Goal: Task Accomplishment & Management: Manage account settings

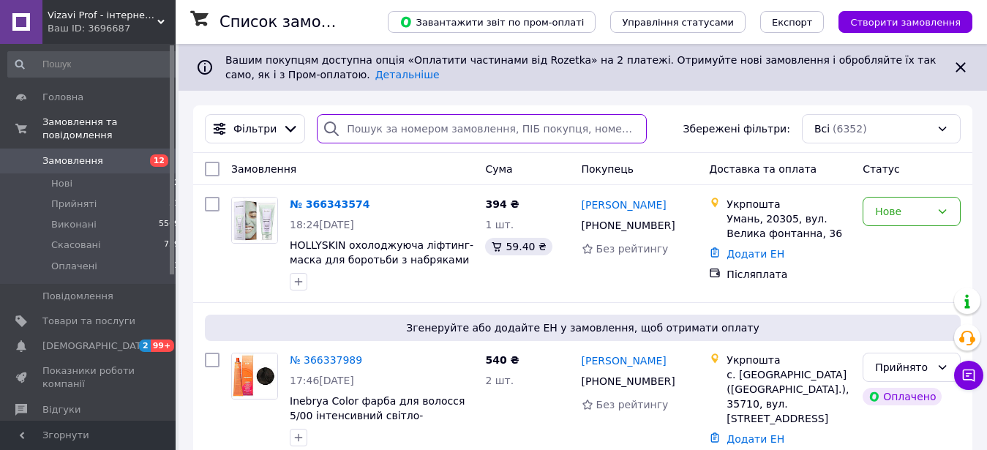
click at [476, 127] on input "search" at bounding box center [481, 128] width 329 height 29
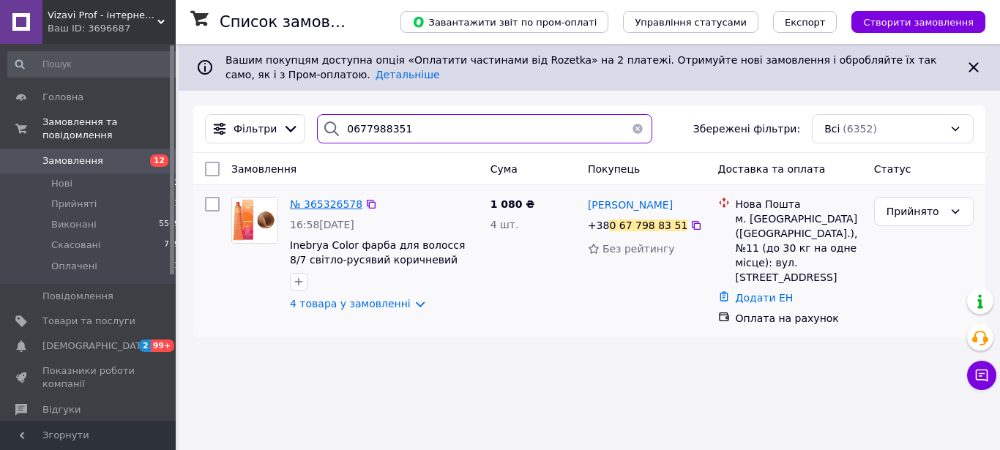
type input "0677988351"
click at [323, 201] on span "№ 365326578" at bounding box center [326, 204] width 72 height 12
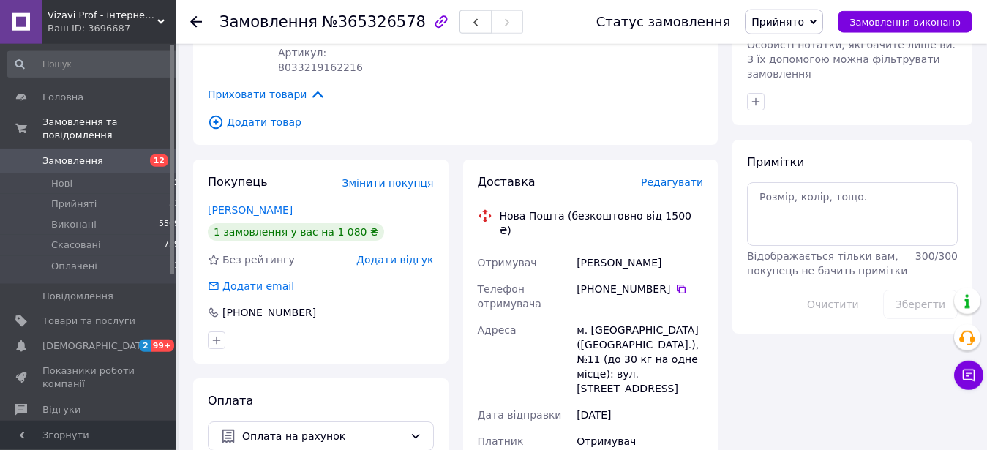
scroll to position [672, 0]
click at [306, 427] on span "Оплата на рахунок" at bounding box center [323, 435] width 162 height 16
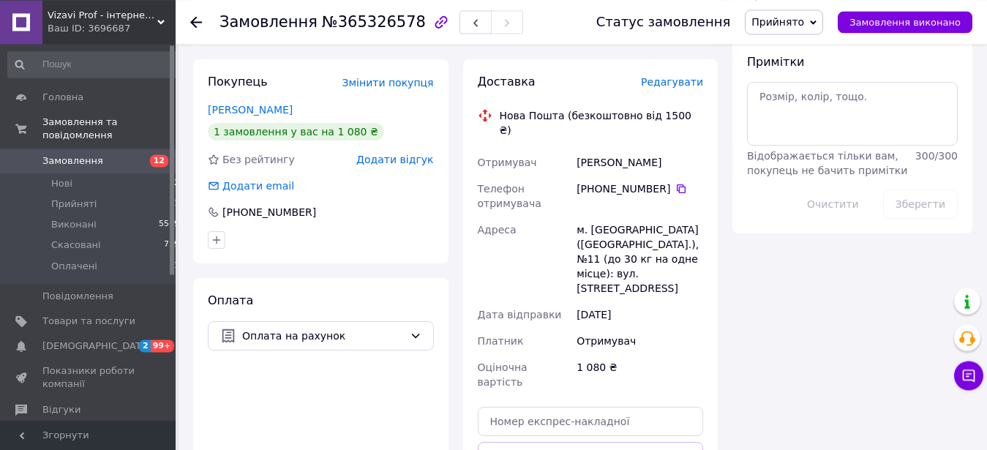
scroll to position [821, 0]
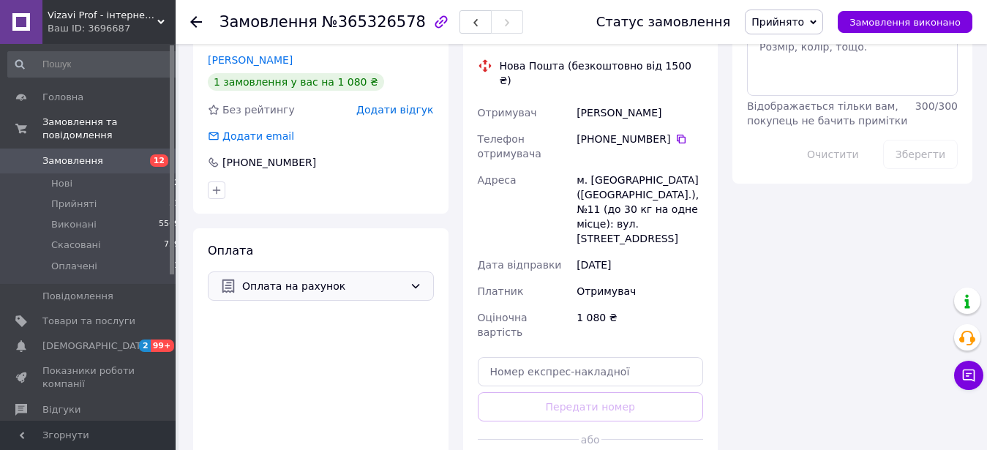
click at [323, 278] on span "Оплата на рахунок" at bounding box center [323, 286] width 162 height 16
click at [270, 288] on span "Післяплата" at bounding box center [331, 286] width 179 height 15
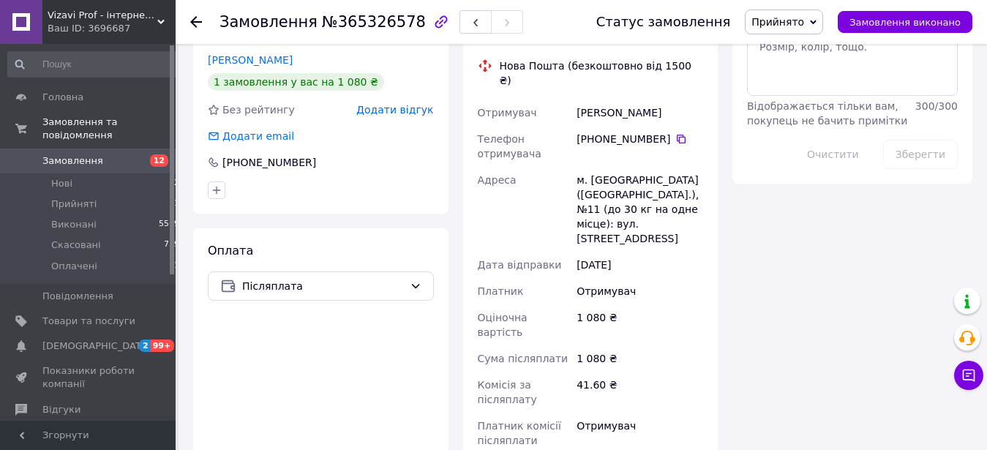
click at [64, 154] on span "Замовлення" at bounding box center [72, 160] width 61 height 13
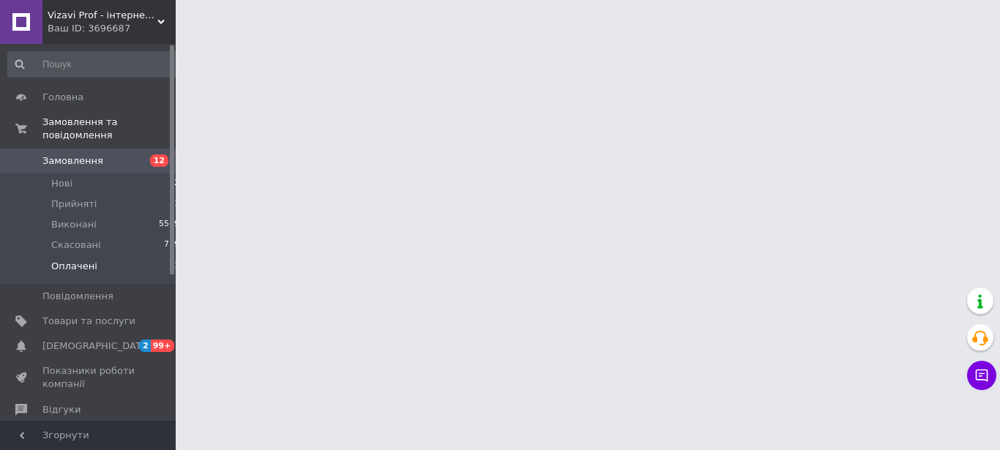
click at [75, 260] on span "Оплачені" at bounding box center [74, 266] width 46 height 13
click at [65, 154] on span "Замовлення" at bounding box center [72, 160] width 61 height 13
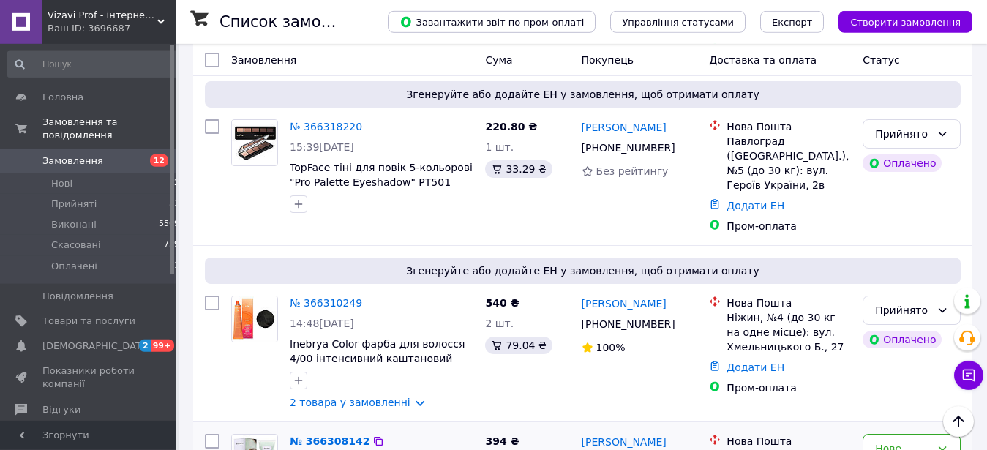
scroll to position [1493, 0]
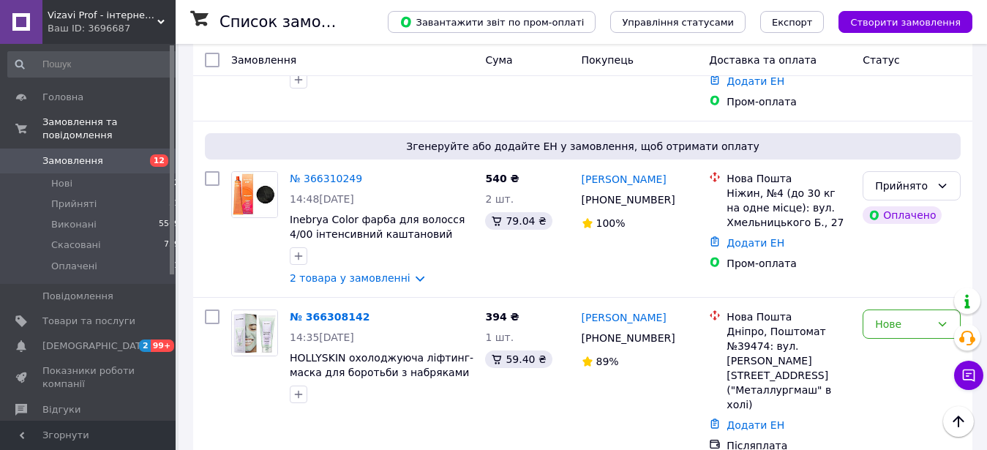
click at [892, 238] on li "Прийнято" at bounding box center [912, 236] width 97 height 26
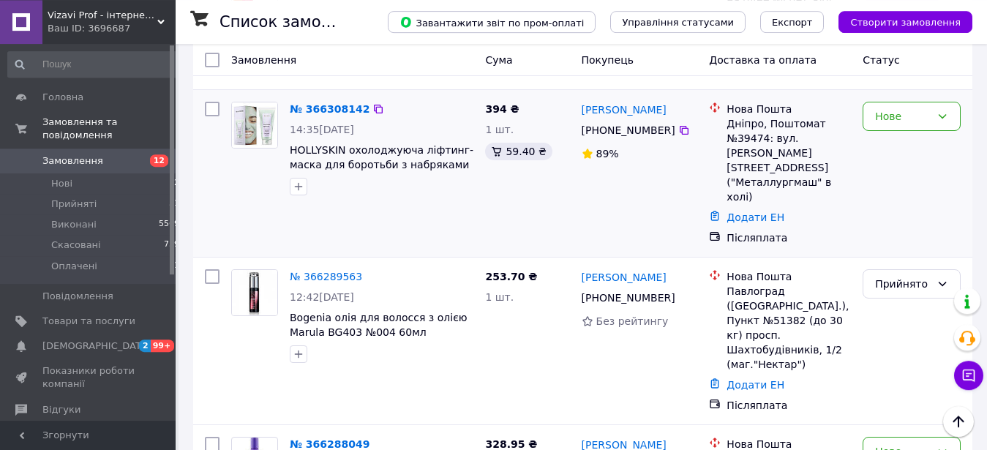
scroll to position [1618, 0]
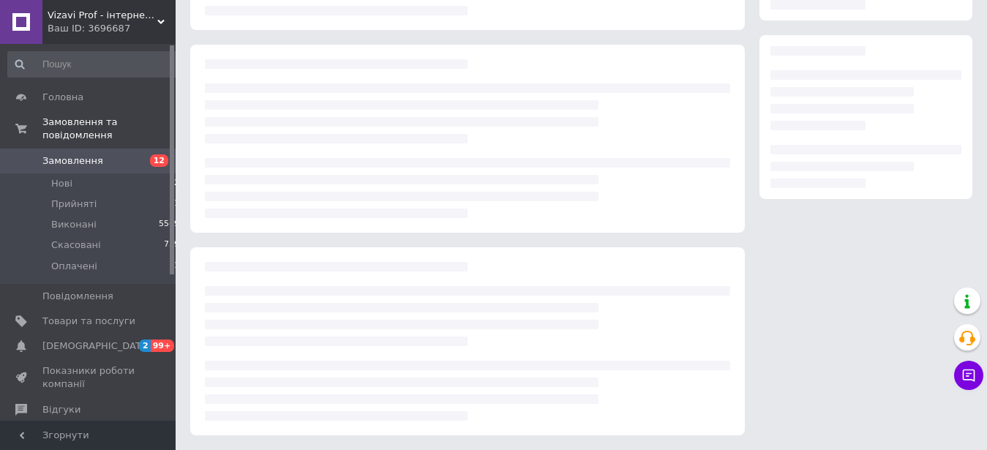
scroll to position [219, 0]
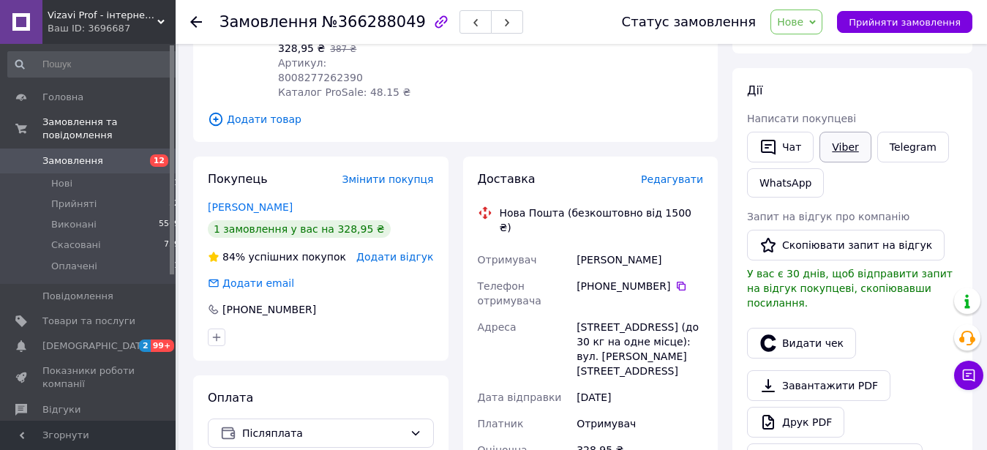
click at [835, 145] on link "Viber" at bounding box center [845, 147] width 51 height 31
click at [41, 154] on span at bounding box center [21, 160] width 42 height 13
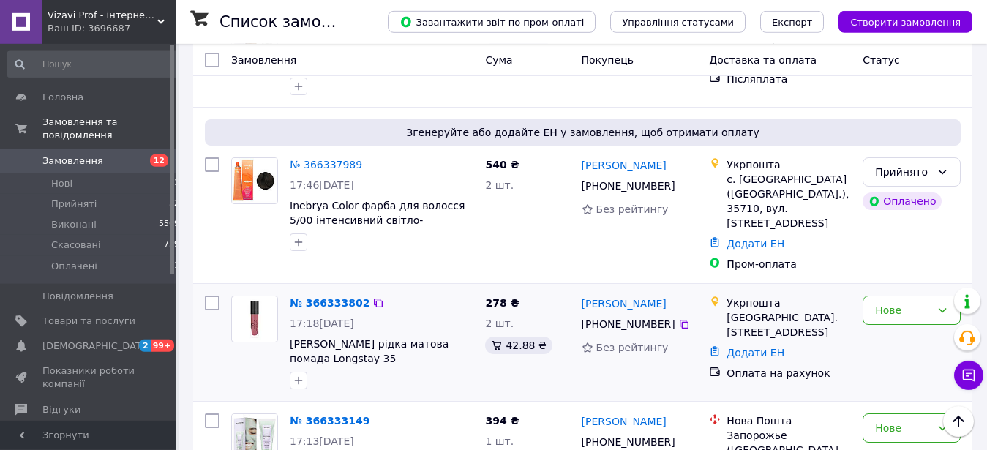
scroll to position [299, 0]
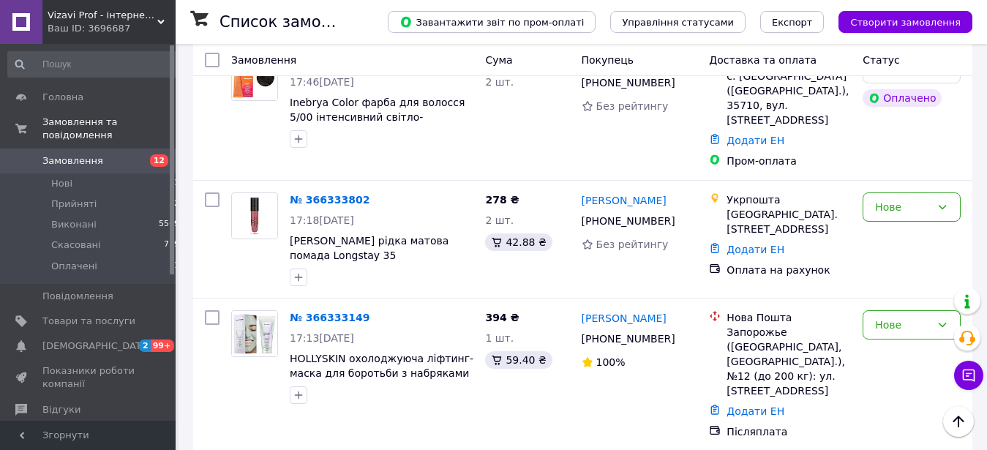
click at [40, 154] on span at bounding box center [21, 160] width 42 height 13
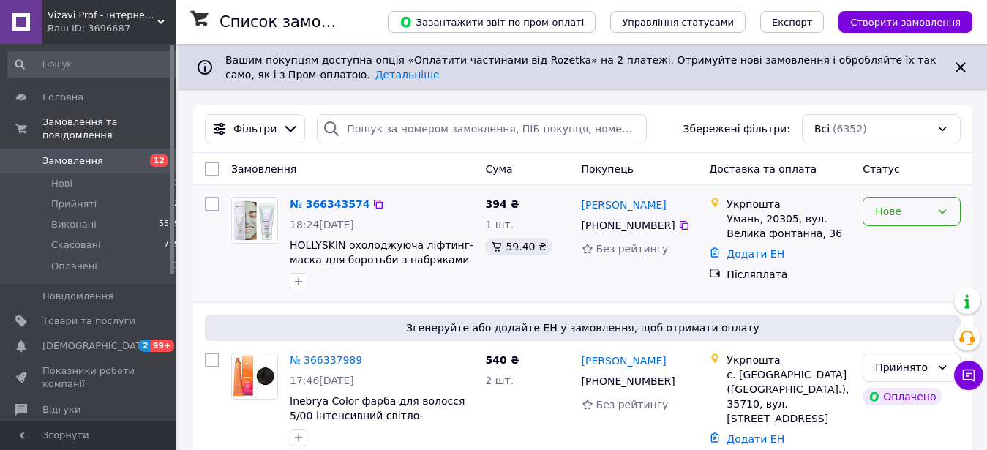
click at [895, 203] on div "Нове" at bounding box center [912, 211] width 98 height 29
click at [903, 247] on li "Прийнято" at bounding box center [912, 244] width 97 height 26
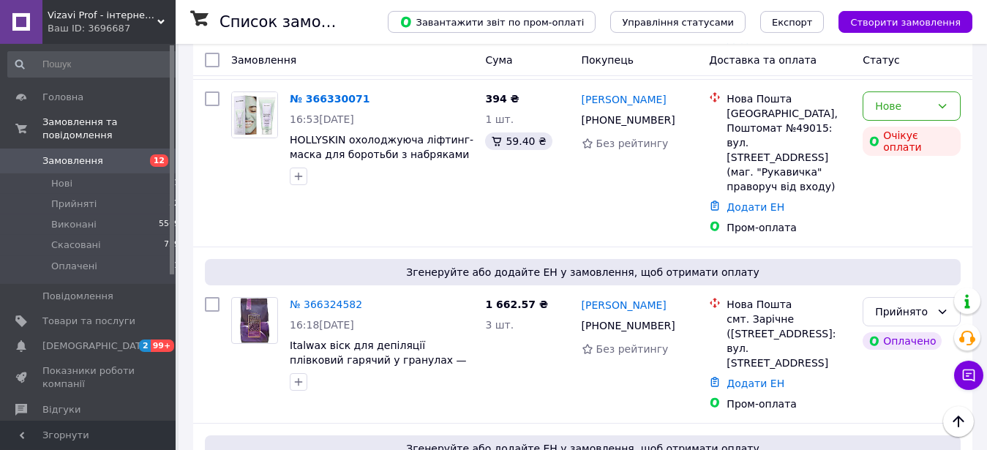
scroll to position [1045, 0]
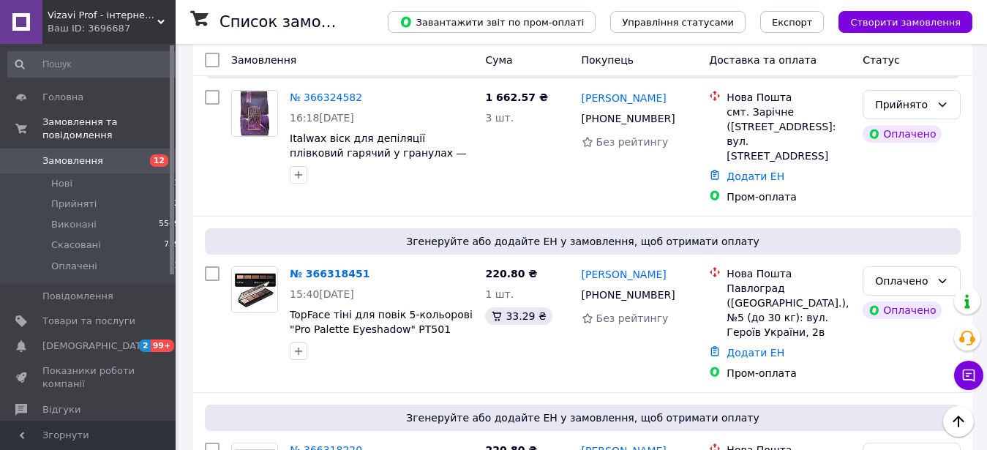
click at [180, 20] on div "Список замовлень Завантажити звіт по пром-оплаті Управління статусами Експорт С…" at bounding box center [582, 22] width 812 height 44
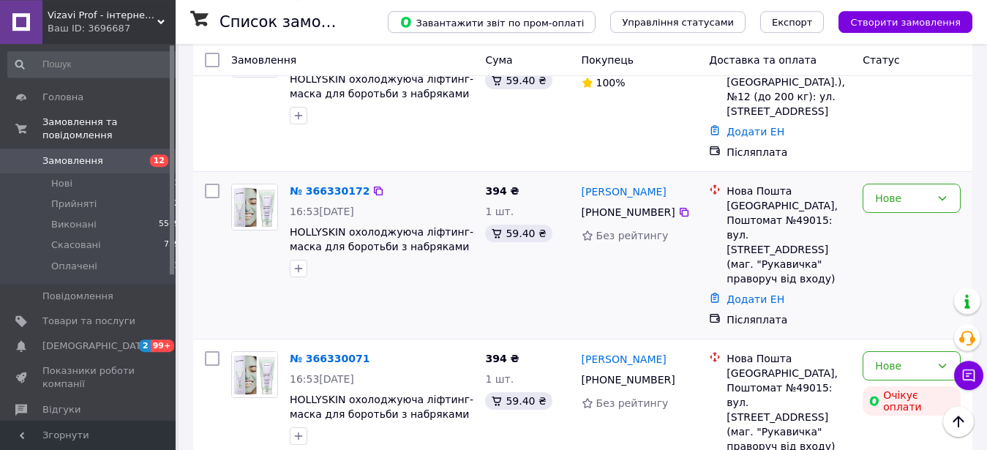
scroll to position [523, 0]
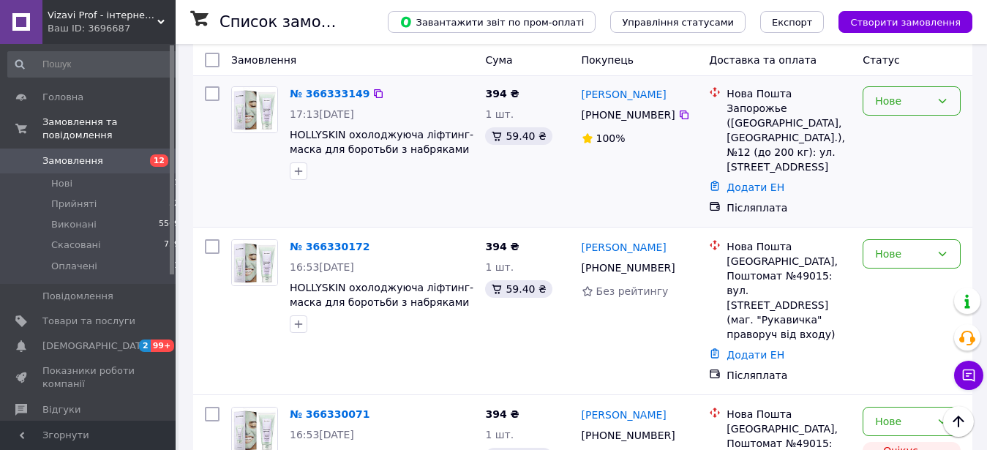
click at [904, 93] on div "Нове" at bounding box center [903, 101] width 56 height 16
click at [893, 118] on li "Прийнято" at bounding box center [912, 118] width 97 height 26
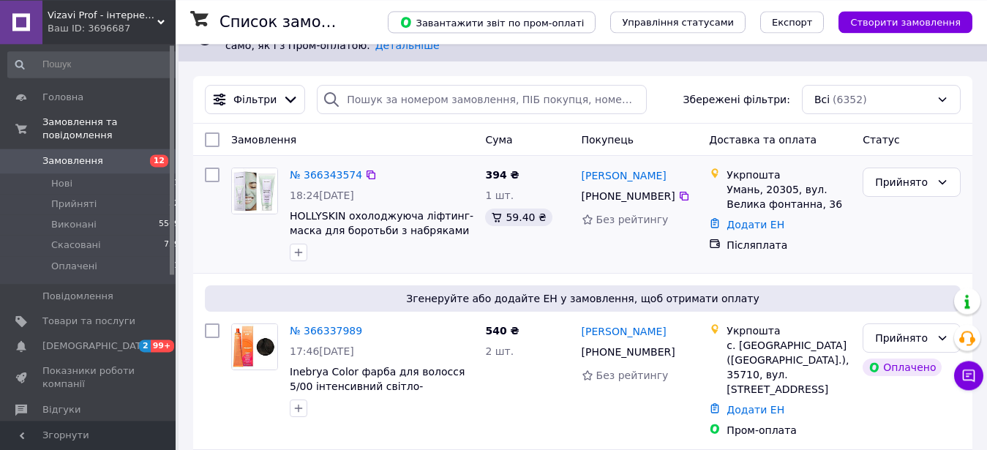
scroll to position [75, 0]
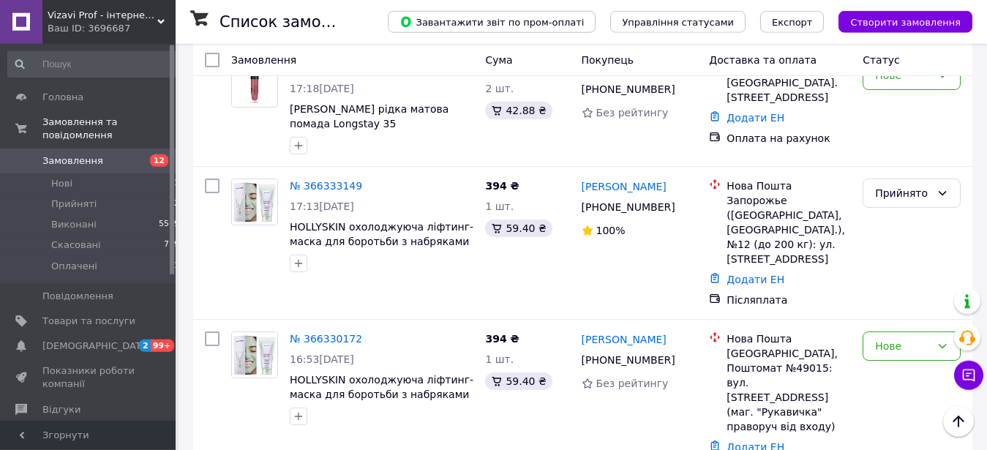
scroll to position [448, 0]
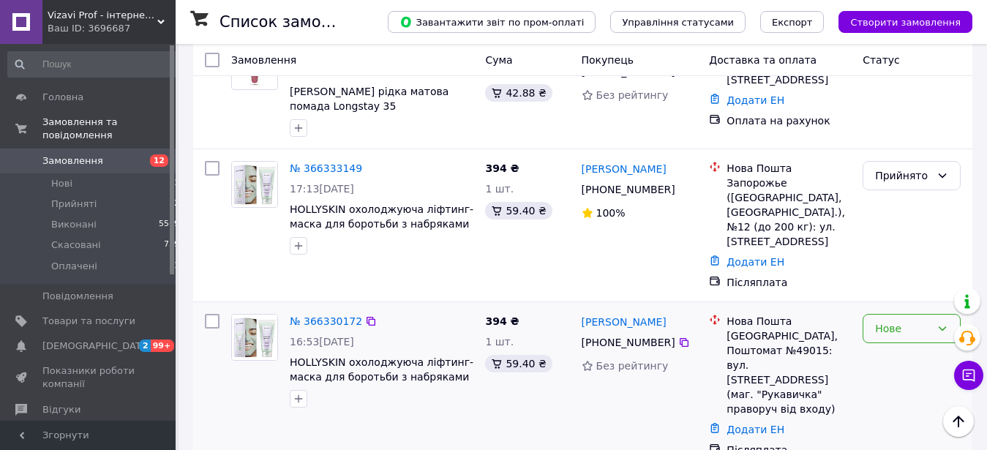
click at [926, 321] on div "Нове" at bounding box center [903, 329] width 56 height 16
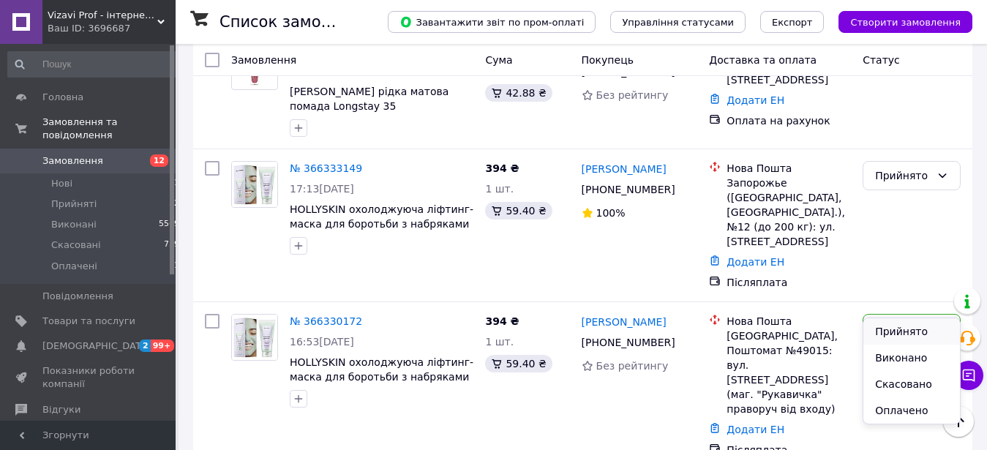
click at [904, 330] on li "Прийнято" at bounding box center [912, 331] width 97 height 26
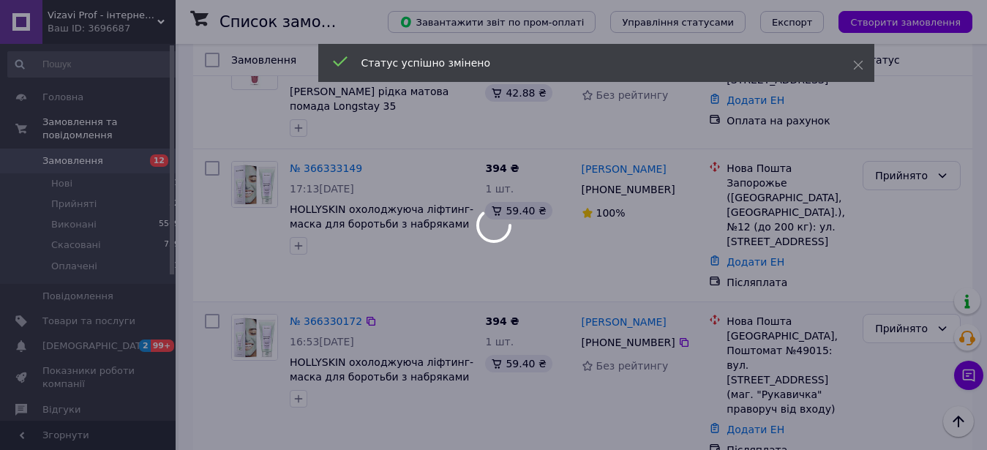
click at [201, 386] on div at bounding box center [493, 225] width 987 height 450
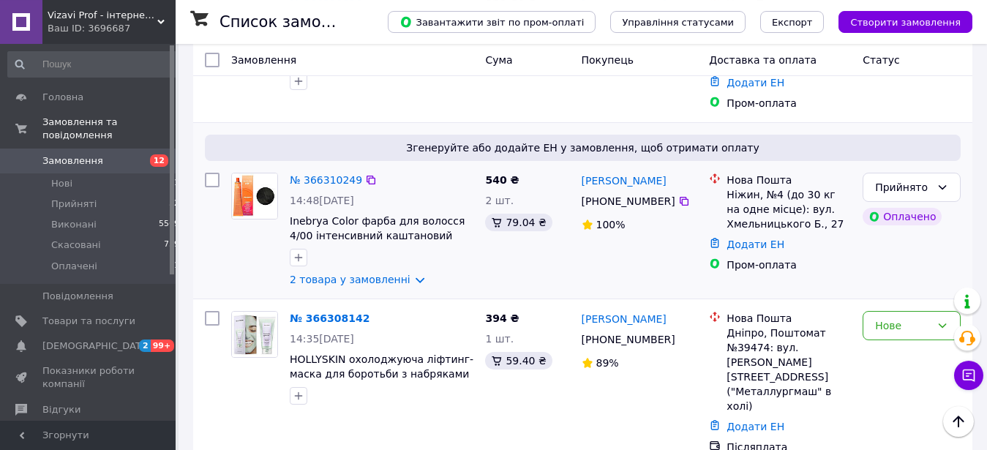
scroll to position [1493, 0]
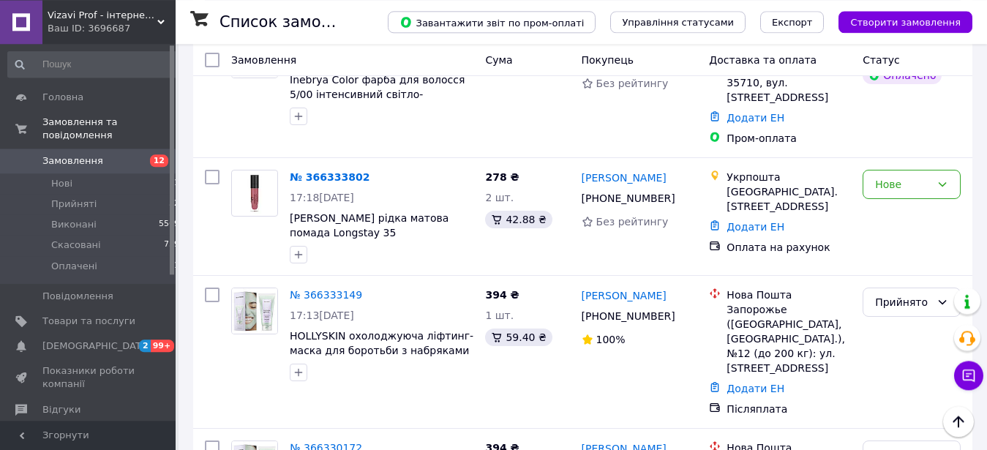
scroll to position [149, 0]
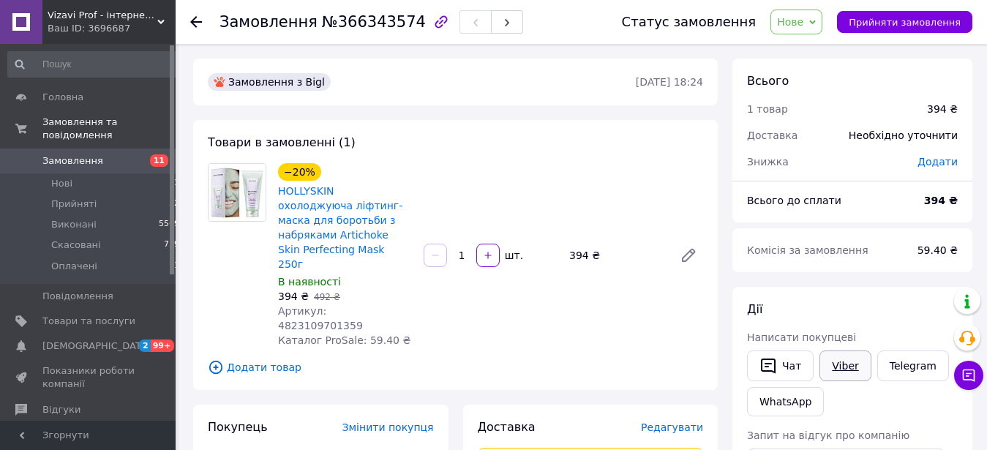
click at [845, 368] on link "Viber" at bounding box center [845, 366] width 51 height 31
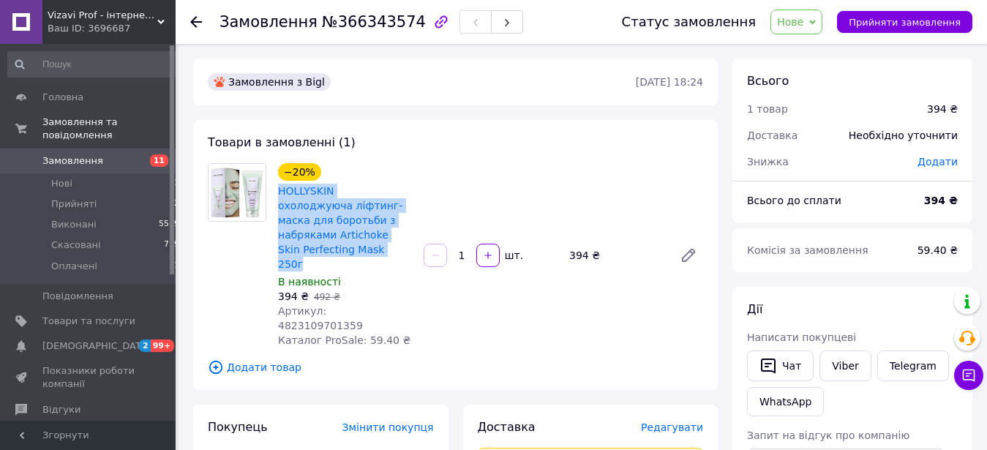
drag, startPoint x: 273, startPoint y: 189, endPoint x: 374, endPoint y: 231, distance: 109.3
click at [374, 231] on div "−20% HOLLYSKIN охолоджуюча ліфтинг-маска для боротьби з набряками Artichoke Ski…" at bounding box center [345, 255] width 146 height 190
copy link "HOLLYSKIN охолоджуюча ліфтинг-маска для боротьби з набряками Artichoke Skin Per…"
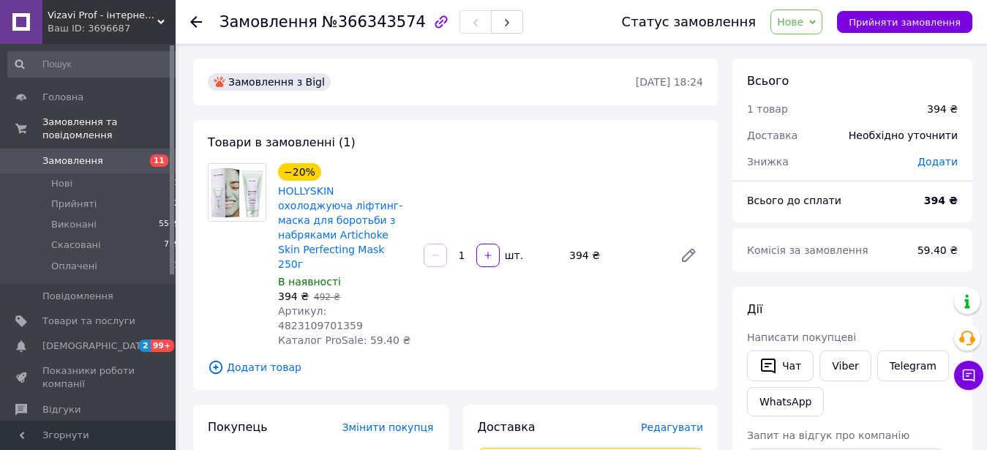
drag, startPoint x: 585, startPoint y: 233, endPoint x: 567, endPoint y: 233, distance: 17.6
click at [567, 245] on div "394 ₴" at bounding box center [616, 255] width 105 height 20
copy div "394"
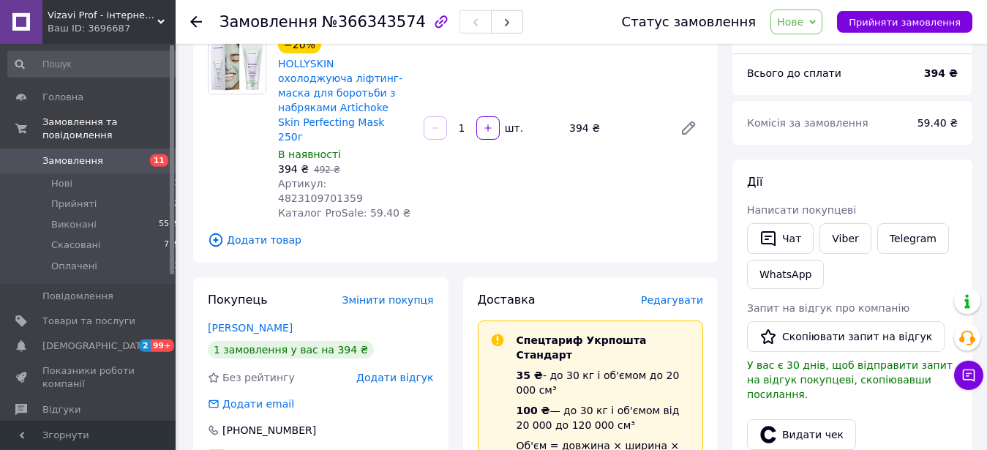
scroll to position [149, 0]
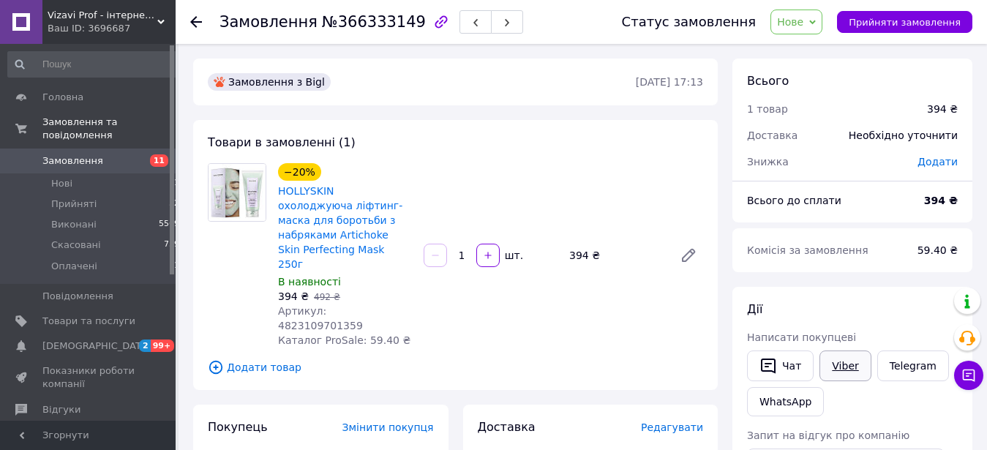
click at [845, 368] on link "Viber" at bounding box center [845, 366] width 51 height 31
click at [850, 367] on link "Viber" at bounding box center [845, 366] width 51 height 31
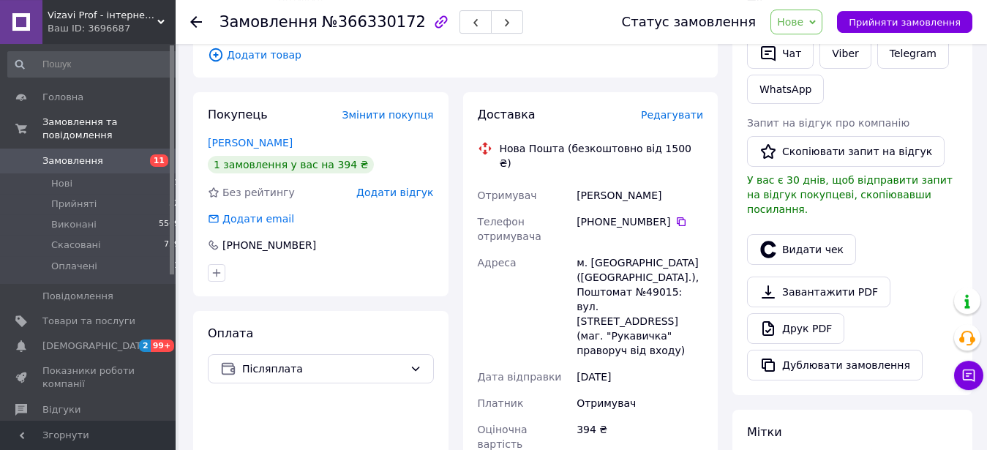
scroll to position [373, 0]
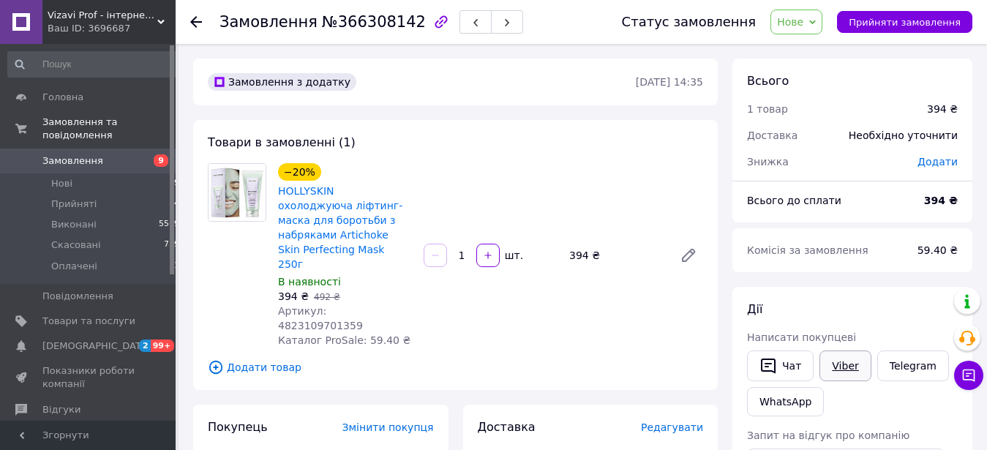
click at [842, 366] on link "Viber" at bounding box center [845, 366] width 51 height 31
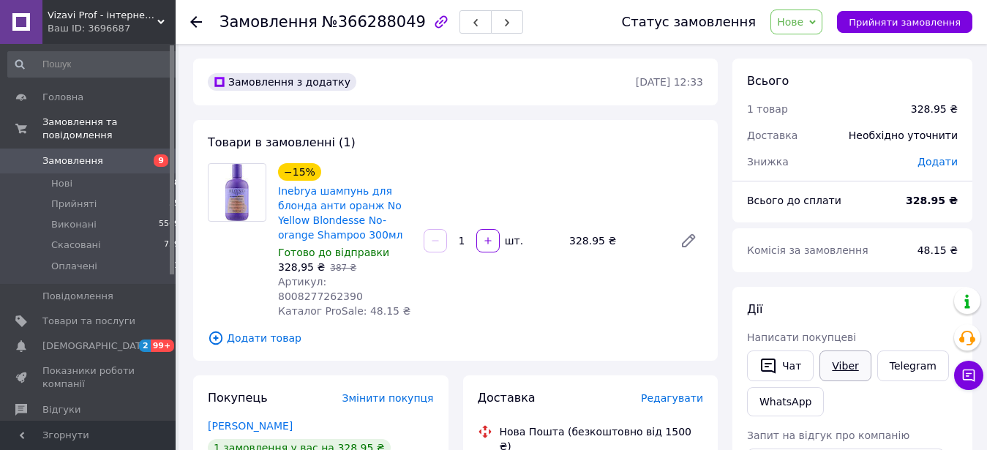
click at [840, 364] on link "Viber" at bounding box center [845, 366] width 51 height 31
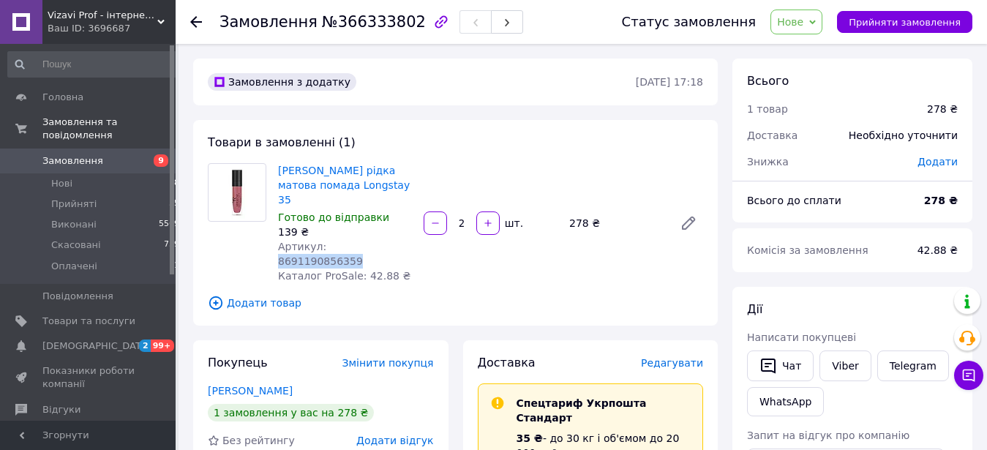
drag, startPoint x: 321, startPoint y: 234, endPoint x: 418, endPoint y: 234, distance: 96.6
click at [418, 234] on div "[PERSON_NAME] рідка матова помада Longstay 35 Готово до відправки 139 ₴ Артикул…" at bounding box center [490, 223] width 437 height 126
copy span "8691190856359"
click at [834, 364] on link "Viber" at bounding box center [845, 366] width 51 height 31
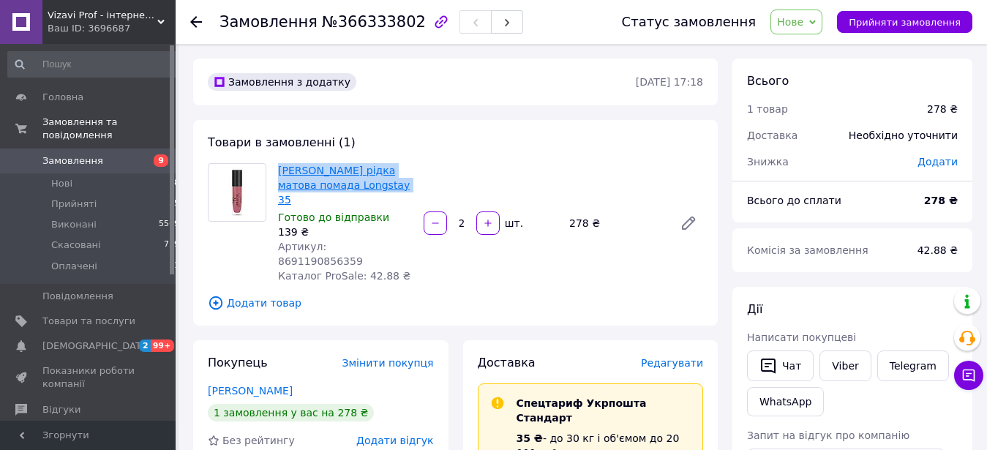
drag, startPoint x: 277, startPoint y: 166, endPoint x: 347, endPoint y: 174, distance: 70.0
click at [383, 181] on div "Golden Rose рідка матова помада Longstay 35 Готово до відправки 139 ₴ Артикул: …" at bounding box center [345, 223] width 146 height 126
copy link "Golden Rose рідка матова помада Longstay 35"
drag, startPoint x: 587, startPoint y: 207, endPoint x: 569, endPoint y: 204, distance: 17.8
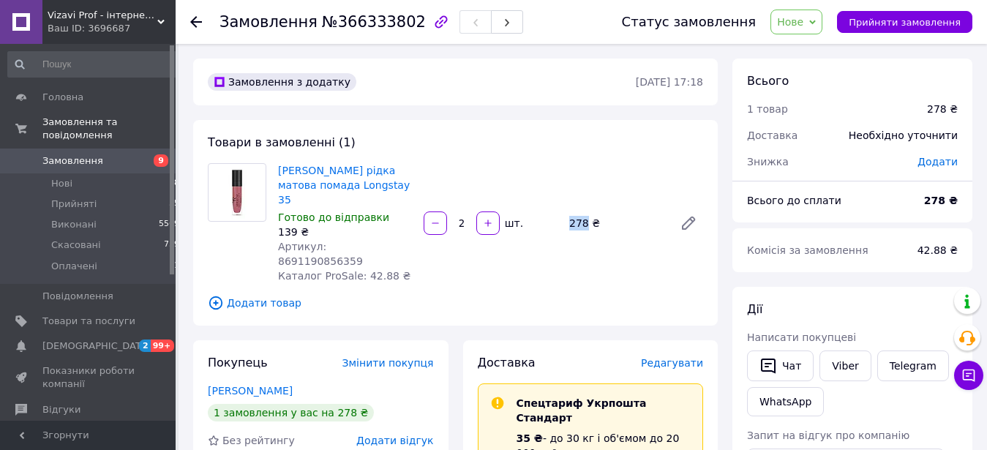
click at [569, 213] on div "278 ₴" at bounding box center [616, 223] width 105 height 20
copy div "278"
